Goal: Book appointment/travel/reservation

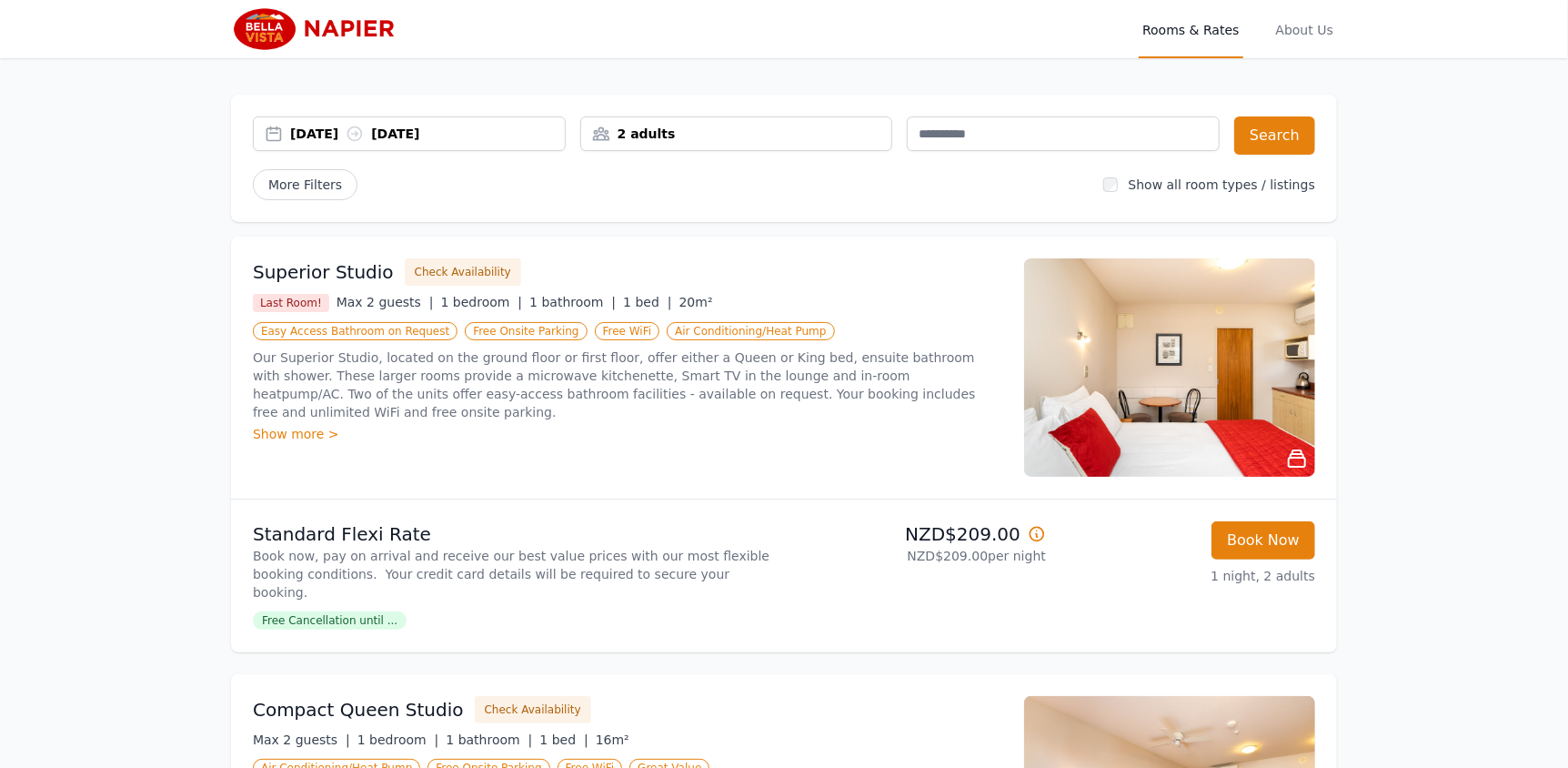
click at [332, 143] on div "[DATE] [DATE]" at bounding box center [409, 134] width 312 height 35
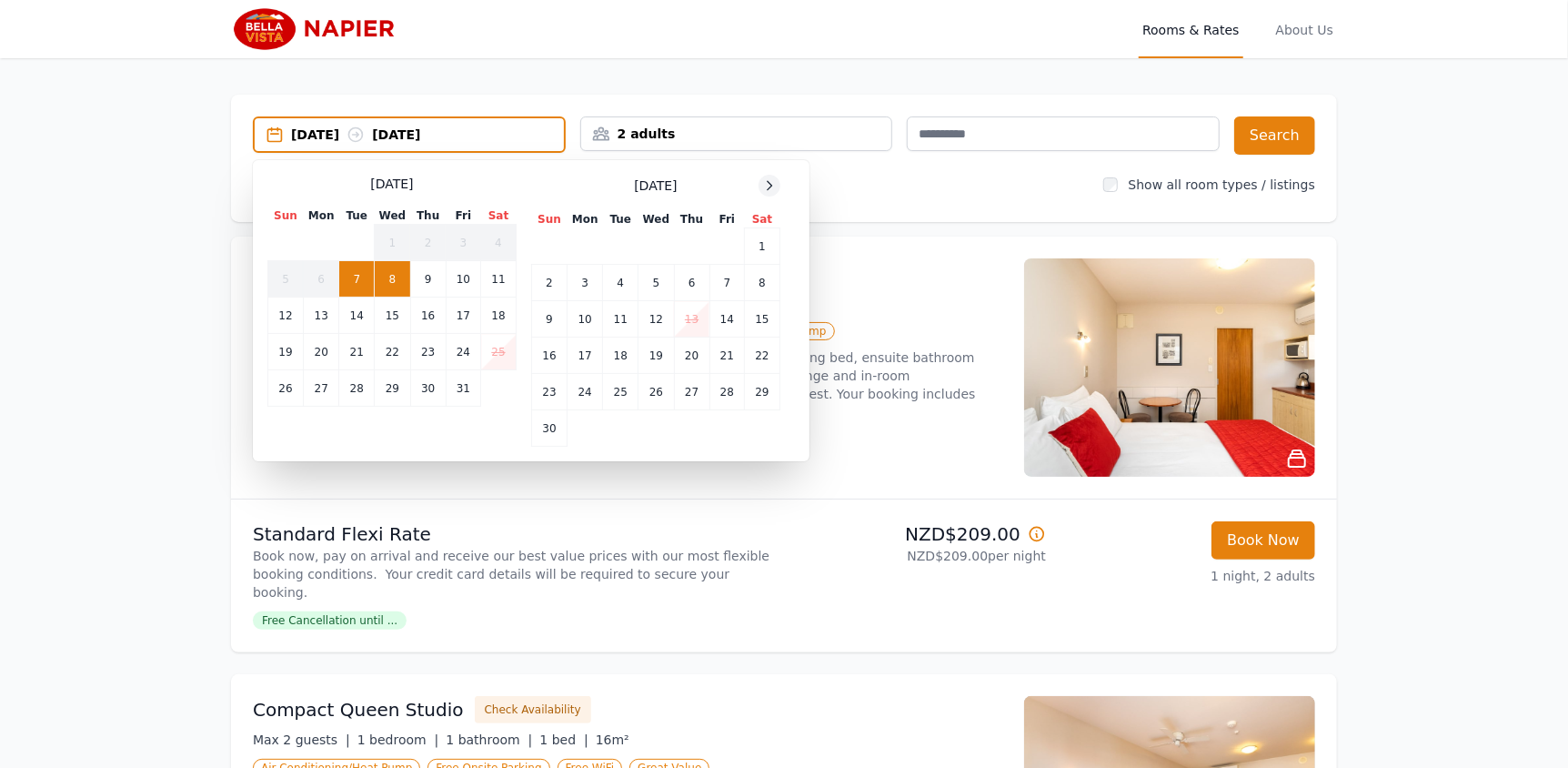
click at [769, 178] on icon at bounding box center [769, 185] width 15 height 15
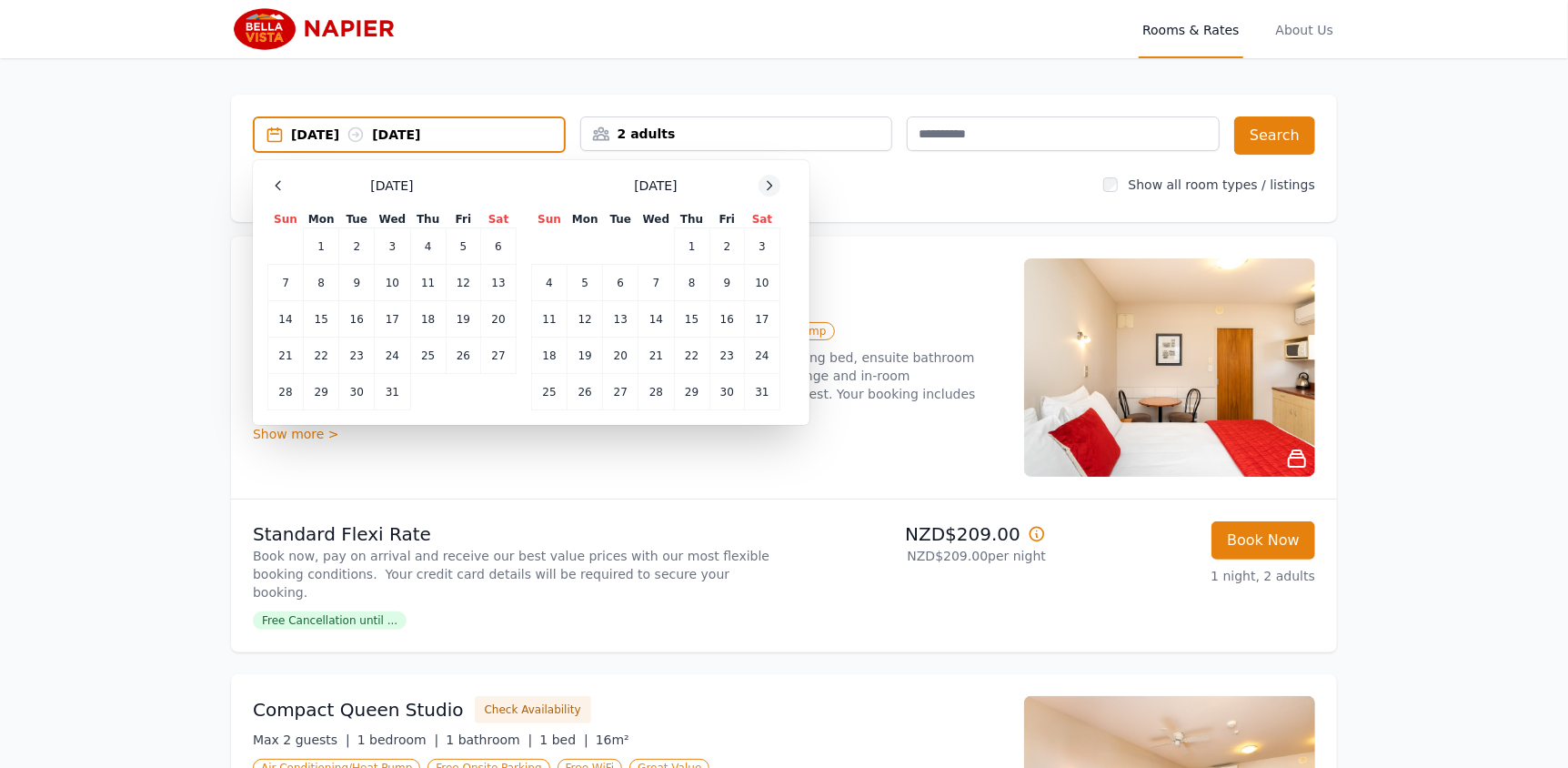
click at [769, 178] on icon at bounding box center [769, 185] width 15 height 15
click at [768, 178] on icon at bounding box center [769, 185] width 15 height 15
click at [590, 356] on td "23" at bounding box center [585, 355] width 35 height 36
click at [614, 354] on td "24" at bounding box center [621, 355] width 35 height 36
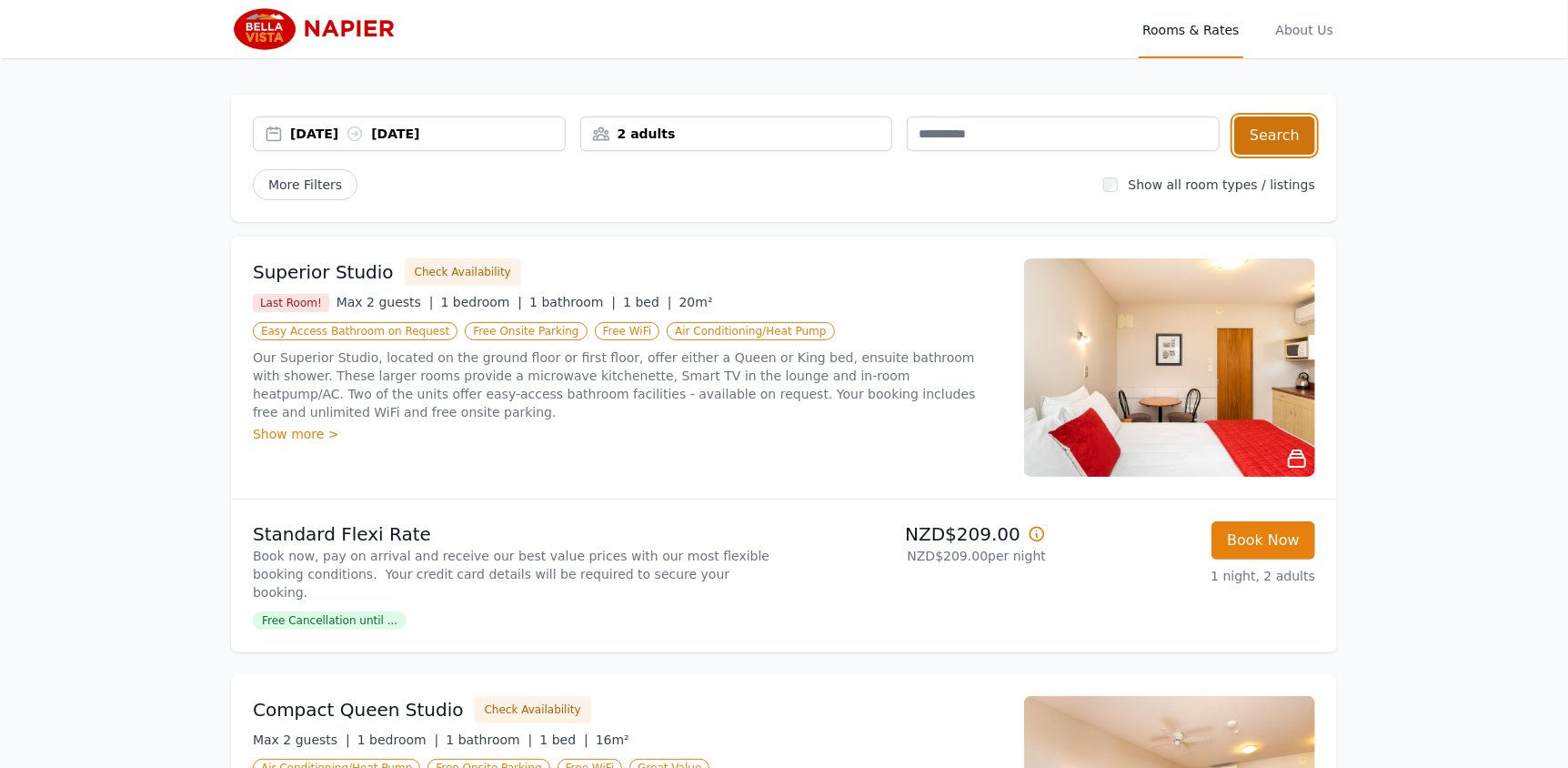
click at [1307, 119] on button "Search" at bounding box center [1274, 135] width 81 height 38
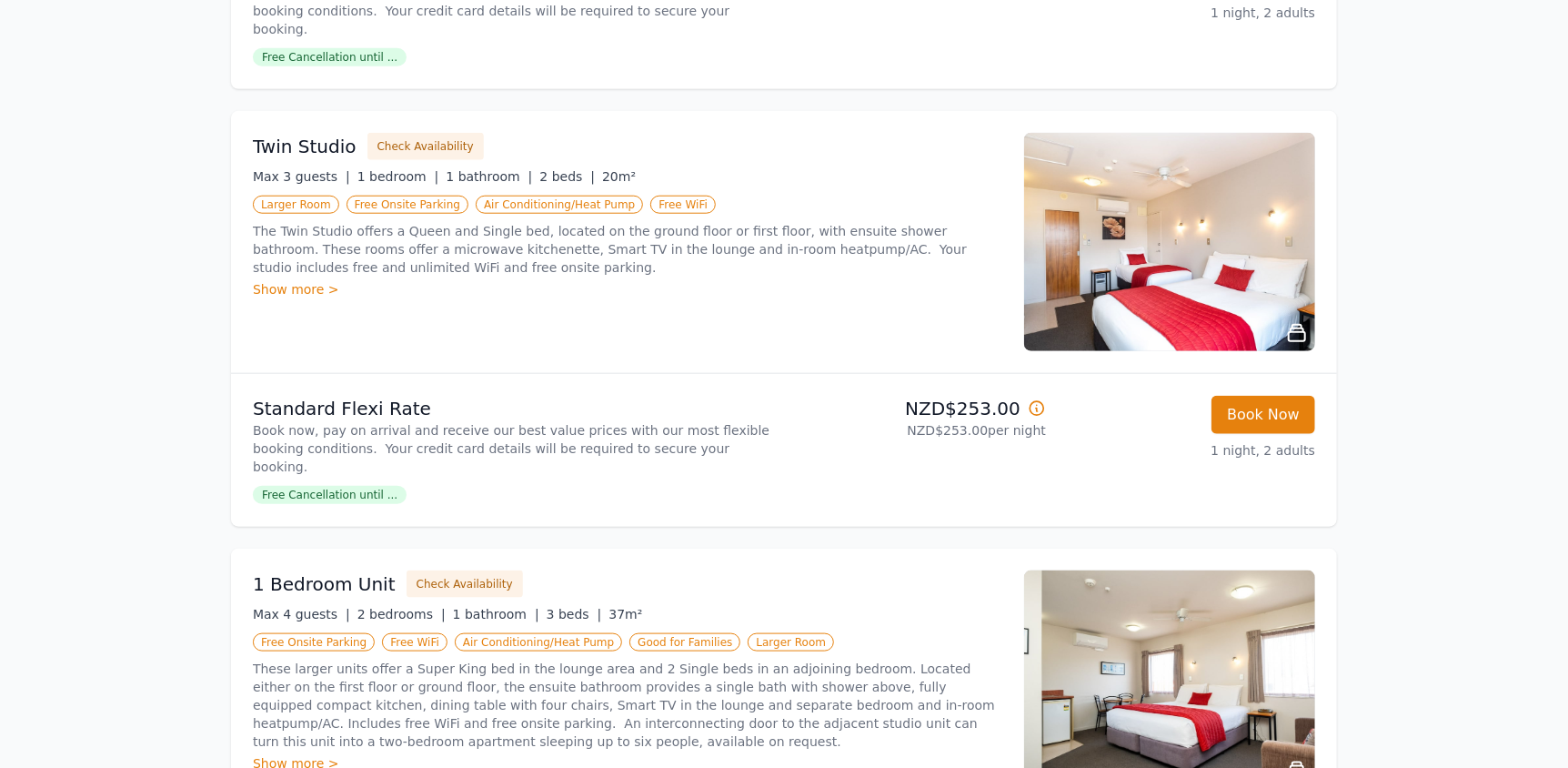
scroll to position [1373, 0]
